Goal: Check status: Check status

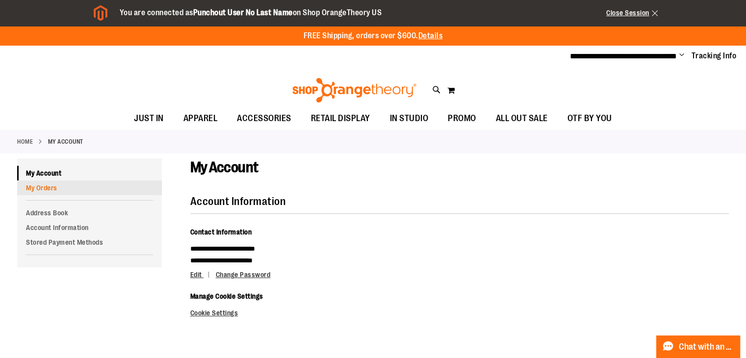
click at [45, 186] on link "My Orders" at bounding box center [89, 187] width 145 height 15
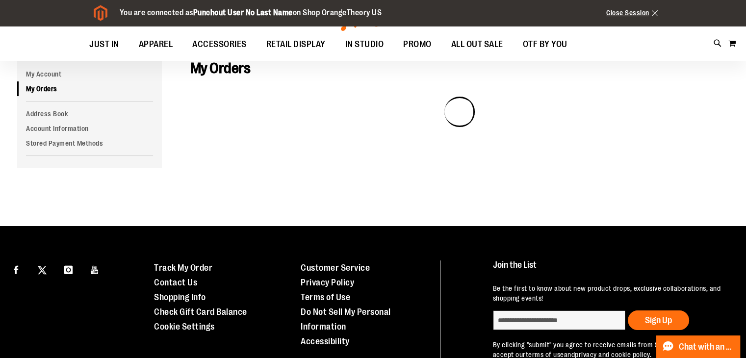
scroll to position [49, 0]
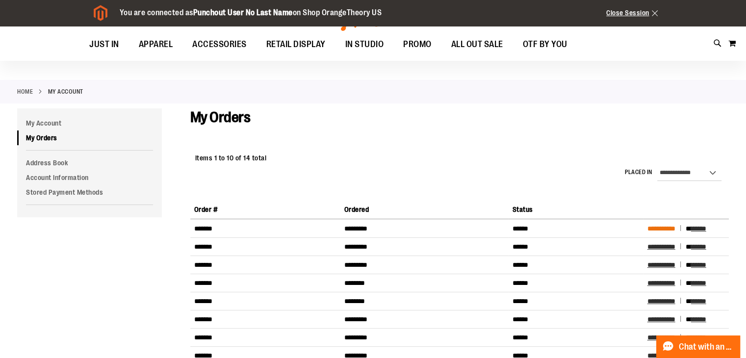
click at [671, 228] on span "**********" at bounding box center [661, 228] width 28 height 7
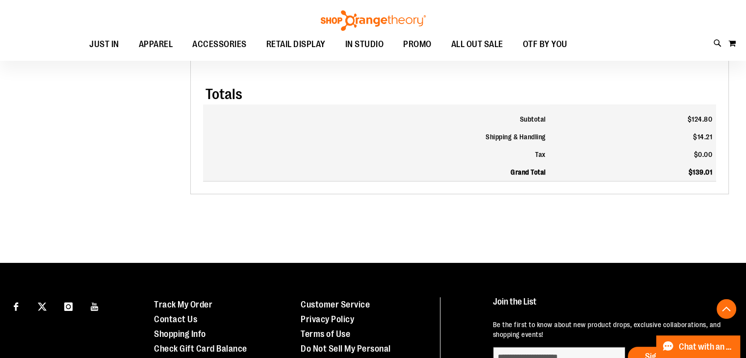
scroll to position [294, 0]
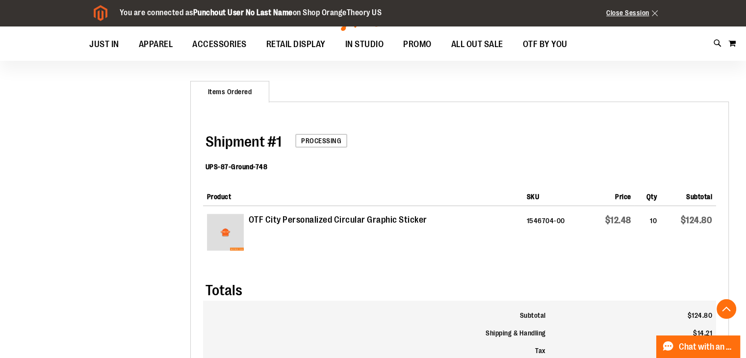
drag, startPoint x: 525, startPoint y: 220, endPoint x: 398, endPoint y: 212, distance: 127.7
click at [525, 220] on td "1546704-00" at bounding box center [555, 234] width 65 height 57
click at [280, 176] on dl "UPS-87-Ground-748" at bounding box center [460, 168] width 510 height 32
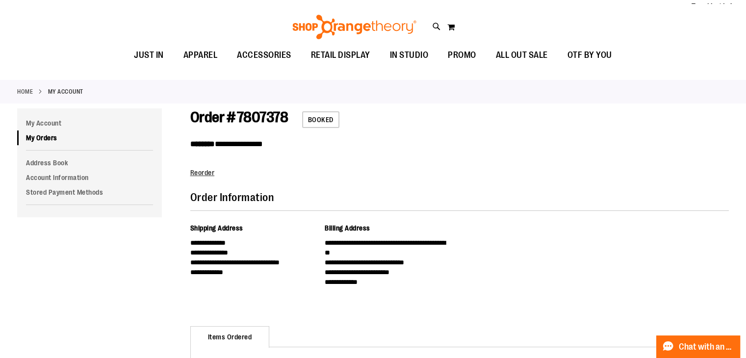
scroll to position [0, 0]
